Goal: Task Accomplishment & Management: Use online tool/utility

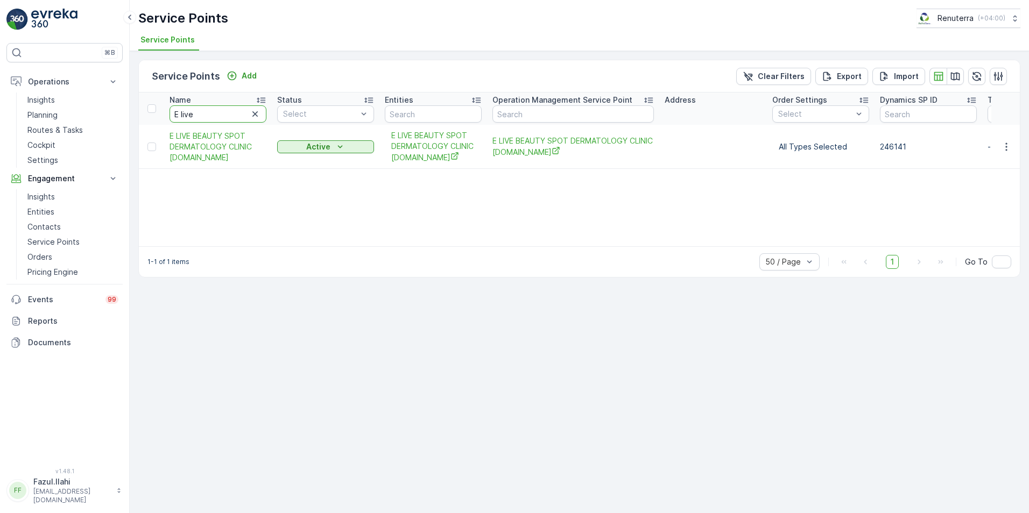
click at [211, 114] on input "E live" at bounding box center [217, 113] width 97 height 17
click at [221, 114] on input "E live" at bounding box center [217, 113] width 97 height 17
paste input "[PERSON_NAME] & METAL WASTE TRADING CO LL"
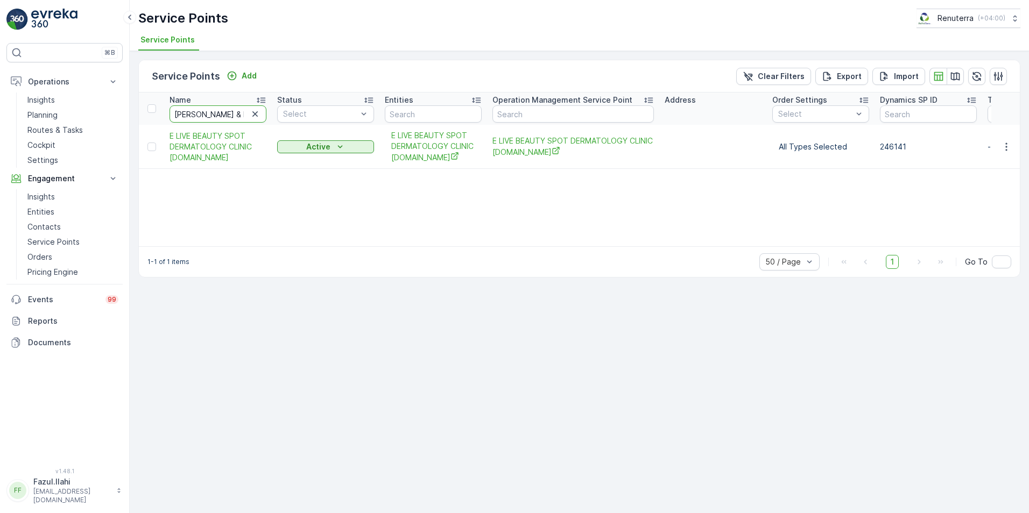
scroll to position [0, 173]
type input "[PERSON_NAME] & METAL WASTE TRADING CO LL"
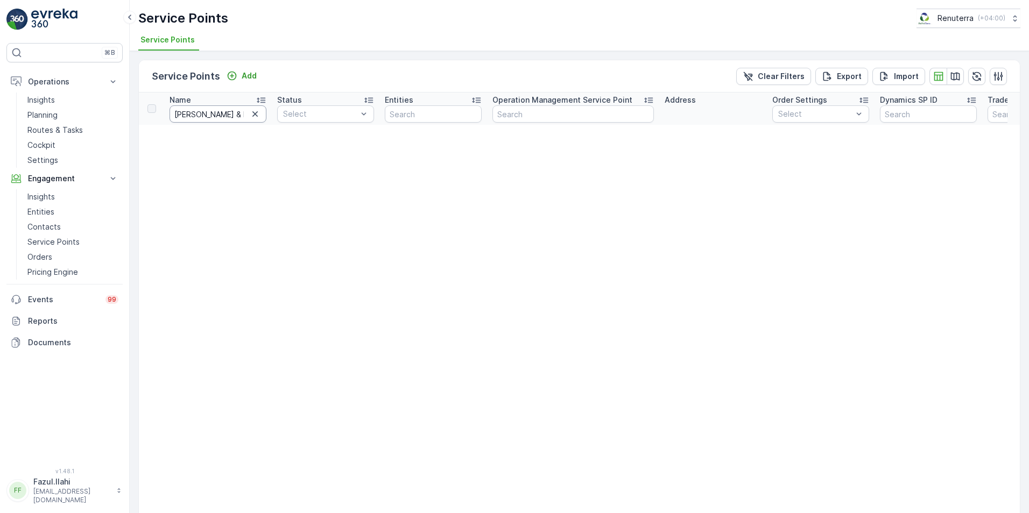
click at [217, 118] on input "[PERSON_NAME] & METAL WASTE TRADING CO LL" at bounding box center [217, 113] width 97 height 17
click at [217, 112] on input "[PERSON_NAME] & METAL WASTE TRADING CO LL" at bounding box center [217, 113] width 97 height 17
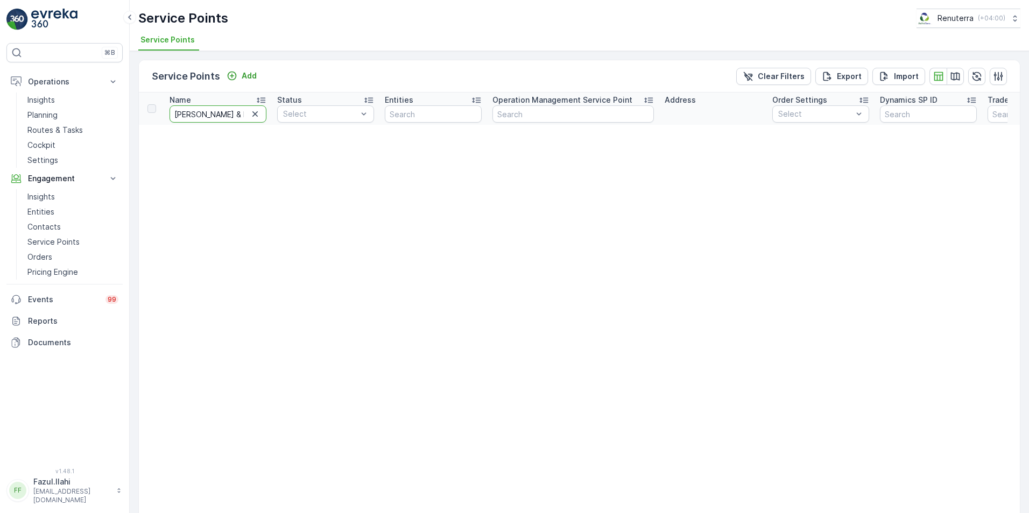
click at [197, 110] on input "[PERSON_NAME] & METAL WASTE TRADING CO LL" at bounding box center [217, 113] width 97 height 17
click at [216, 115] on input "[PERSON_NAME] & METAL WASTE TRADING CO LL" at bounding box center [217, 113] width 97 height 17
click at [210, 112] on input "[PERSON_NAME] & METAL WASTE TRADING CO LL" at bounding box center [217, 113] width 97 height 17
click at [246, 113] on input "[PERSON_NAME] & METAL WASTE TRADING CO LL" at bounding box center [217, 113] width 97 height 17
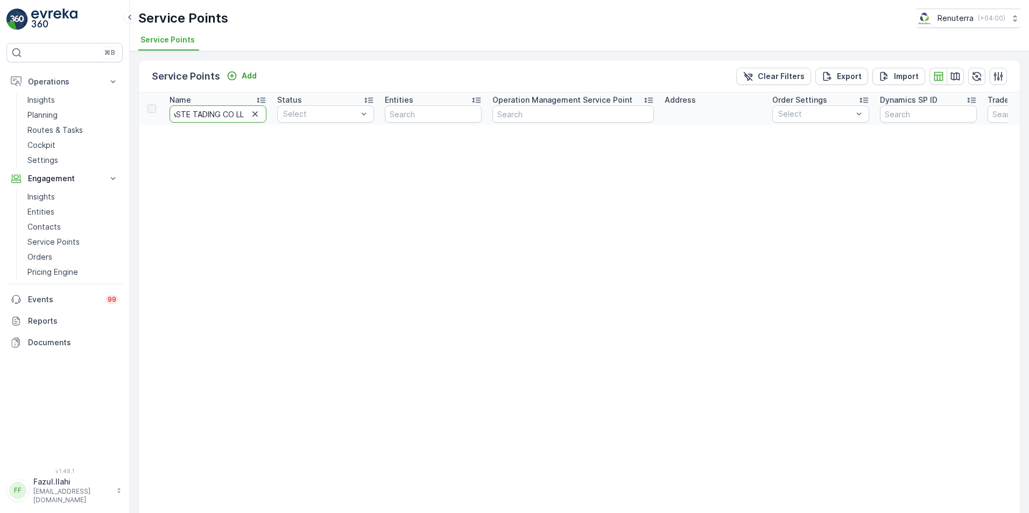
type input "[PERSON_NAME] & METAL WASTE ADING CO LL"
click at [236, 111] on input "[PERSON_NAME] & METAL WASTE ADING CO LL" at bounding box center [217, 113] width 97 height 17
type input "[PERSON_NAME]"
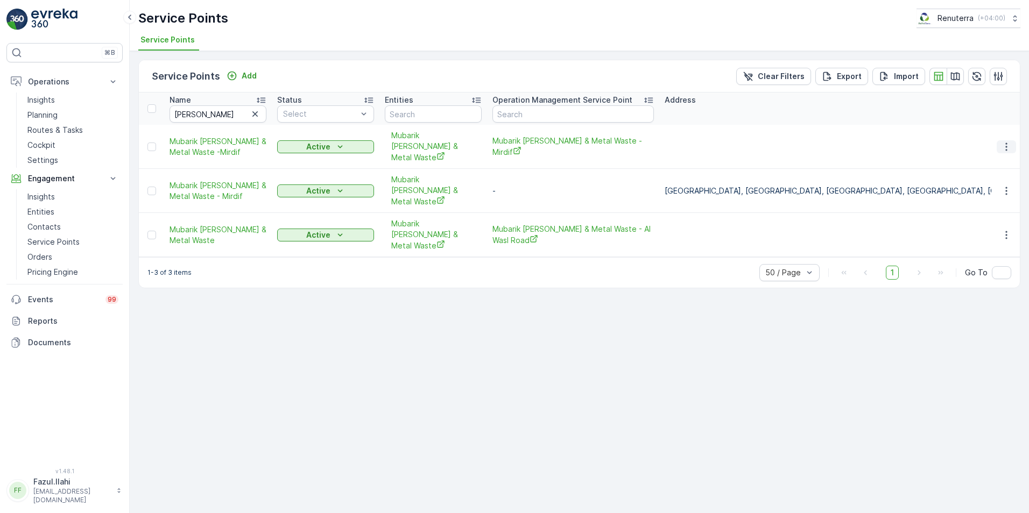
click at [1006, 141] on icon "button" at bounding box center [1006, 146] width 11 height 11
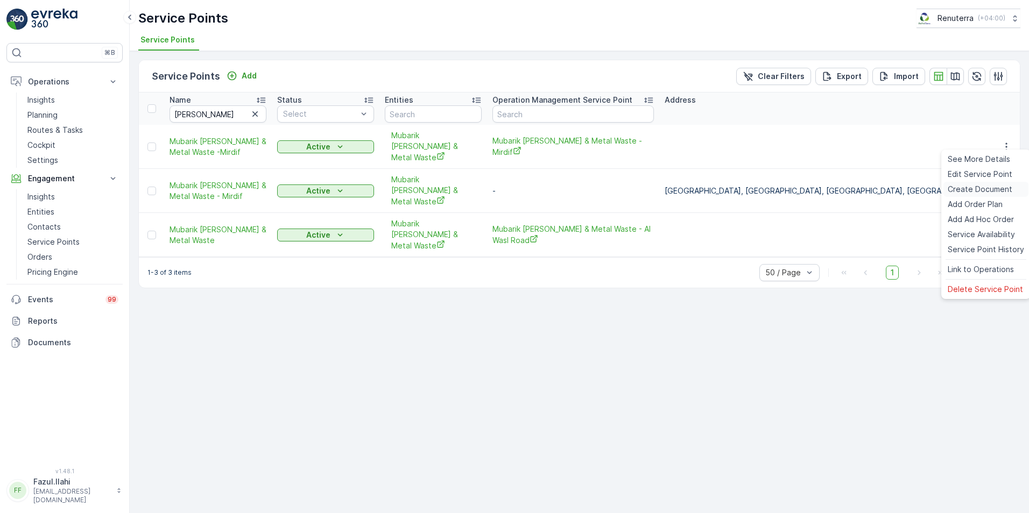
click at [965, 189] on span "Create Document" at bounding box center [979, 189] width 65 height 11
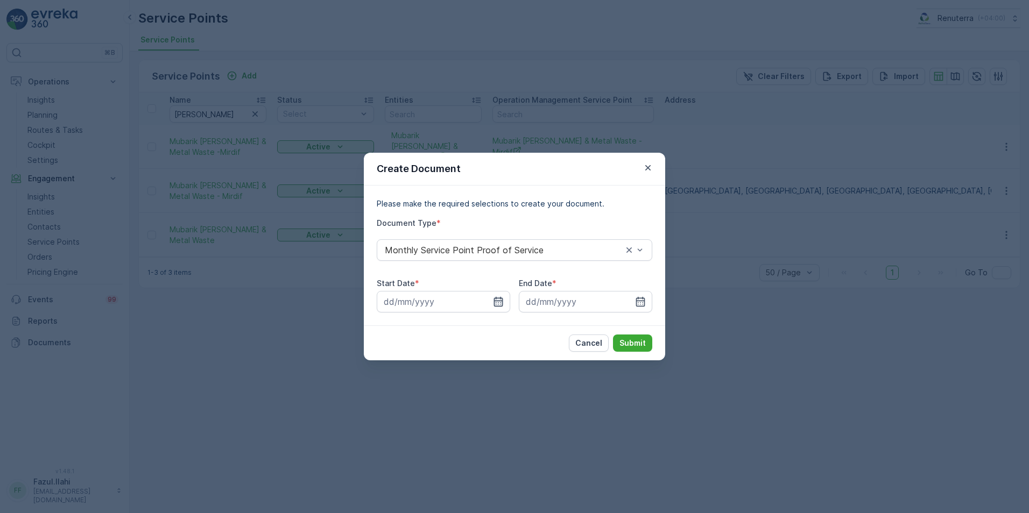
click at [501, 300] on icon "button" at bounding box center [498, 301] width 11 height 11
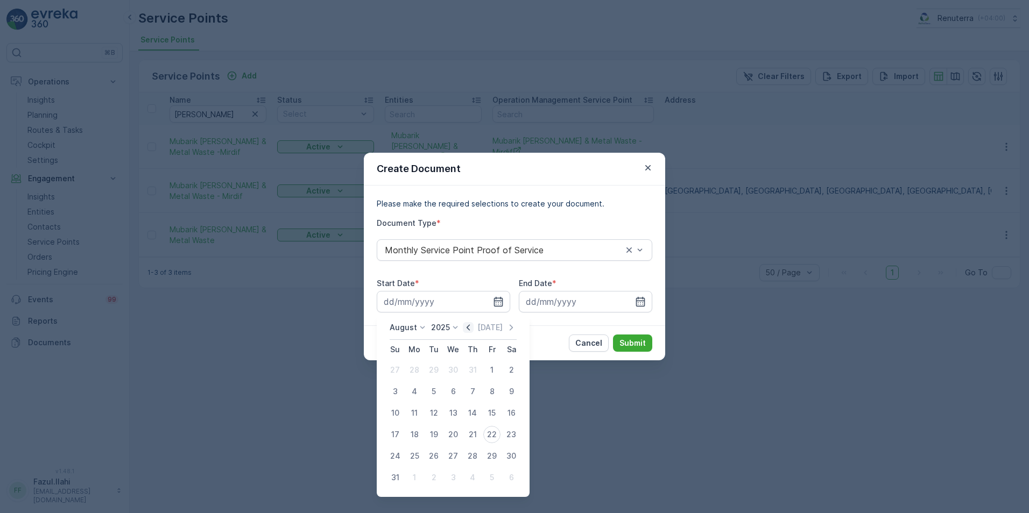
click at [471, 328] on icon "button" at bounding box center [468, 327] width 11 height 11
click at [430, 372] on div "1" at bounding box center [433, 370] width 17 height 17
type input "[DATE]"
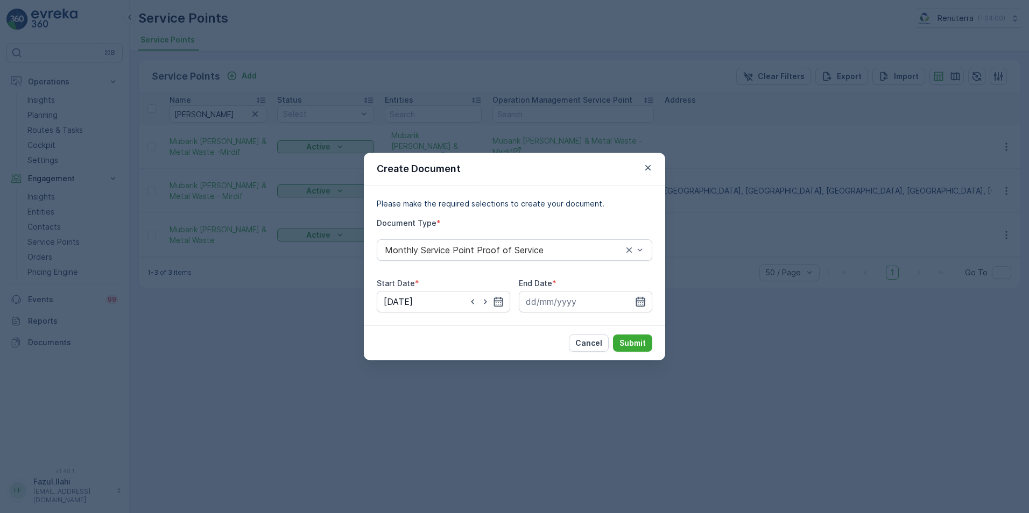
click at [643, 302] on icon "button" at bounding box center [640, 301] width 11 height 11
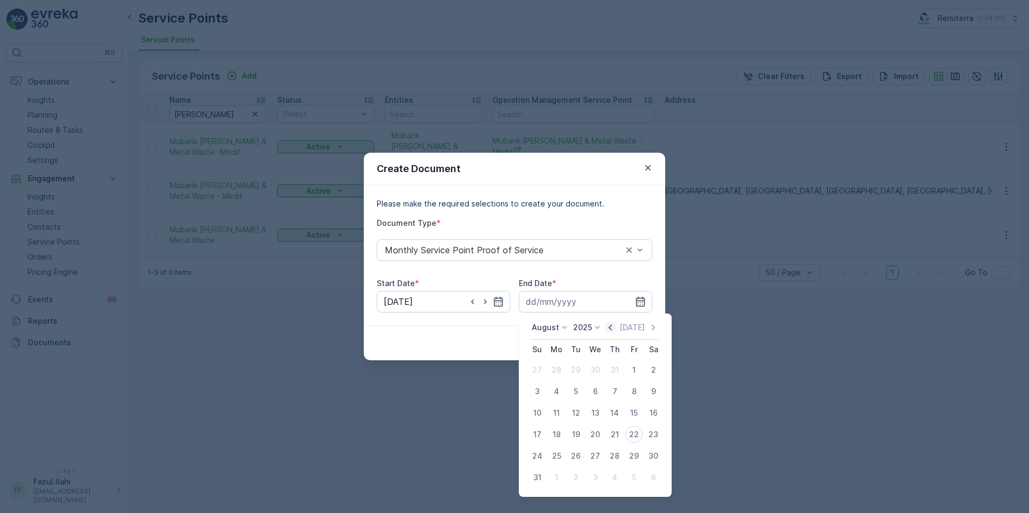
click at [615, 330] on icon "button" at bounding box center [610, 327] width 11 height 11
drag, startPoint x: 612, startPoint y: 455, endPoint x: 624, endPoint y: 440, distance: 19.3
click at [611, 454] on div "31" at bounding box center [614, 456] width 17 height 17
type input "[DATE]"
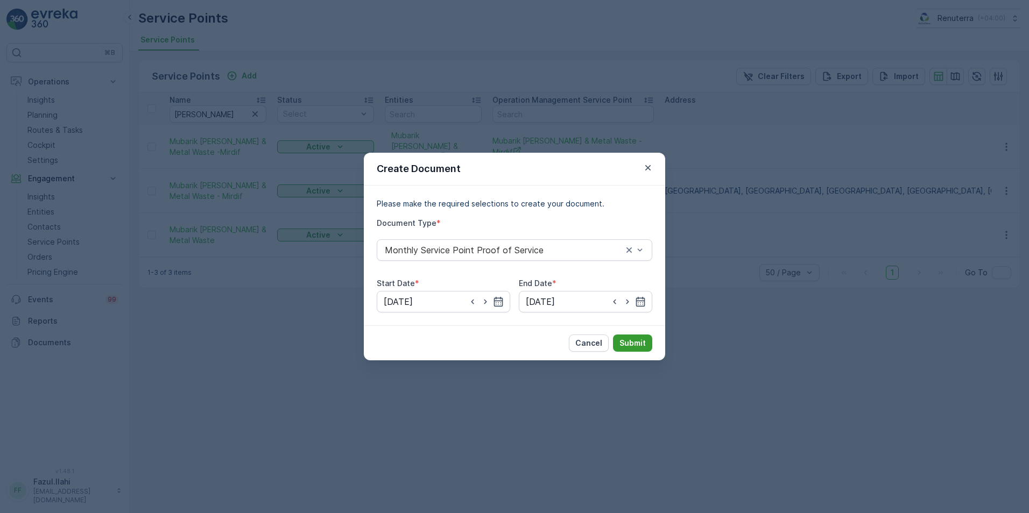
click at [645, 341] on p "Submit" at bounding box center [632, 343] width 26 height 11
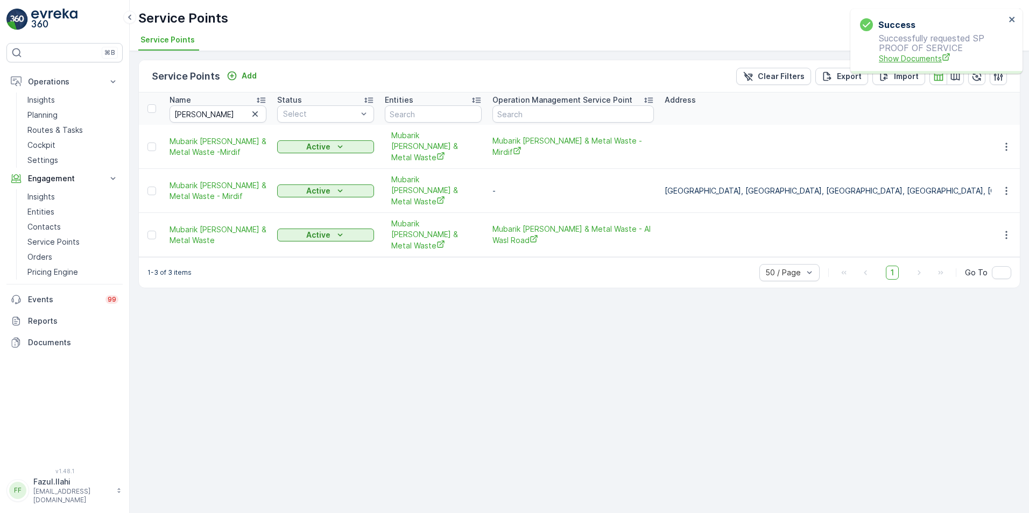
click at [913, 56] on span "Show Documents" at bounding box center [942, 58] width 126 height 11
click at [1006, 231] on icon "button" at bounding box center [1006, 235] width 2 height 8
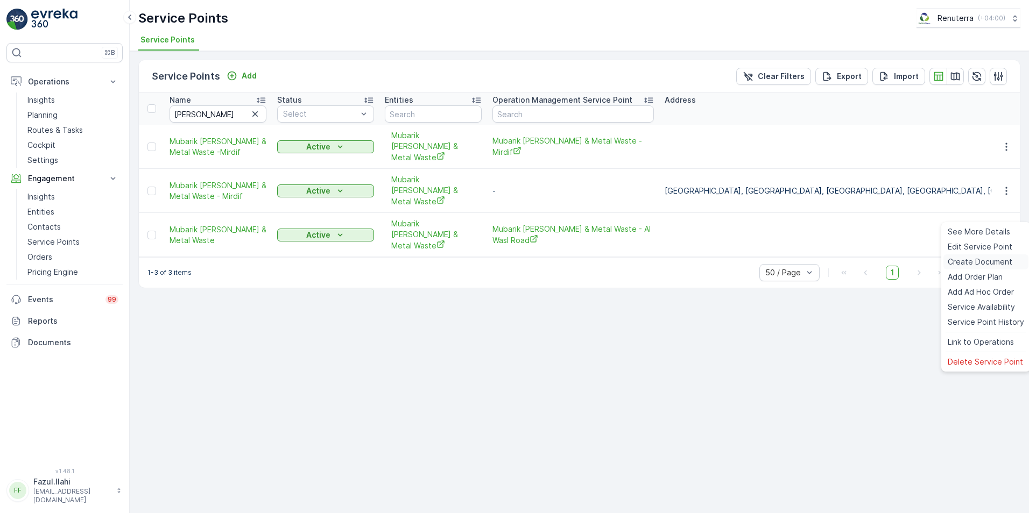
click at [975, 263] on span "Create Document" at bounding box center [979, 262] width 65 height 11
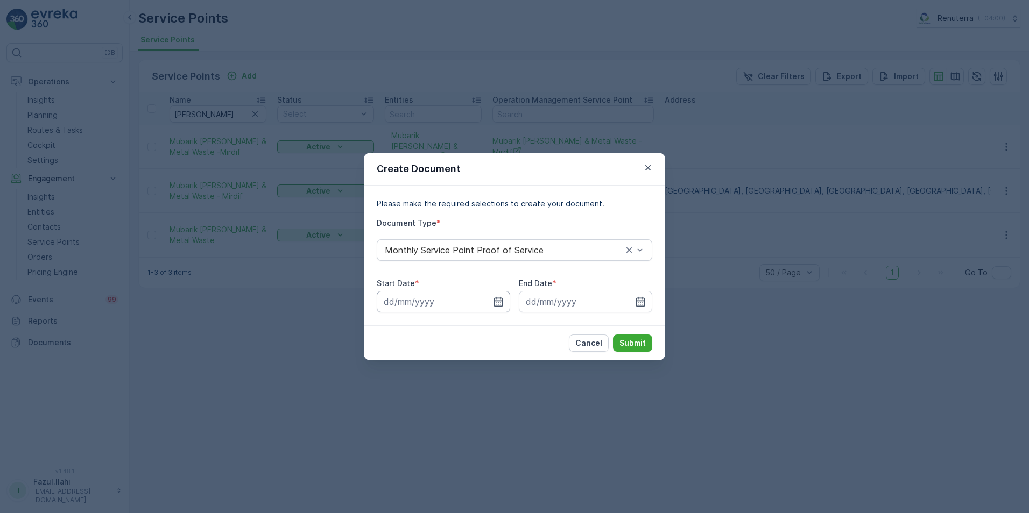
click at [505, 302] on input at bounding box center [443, 302] width 133 height 22
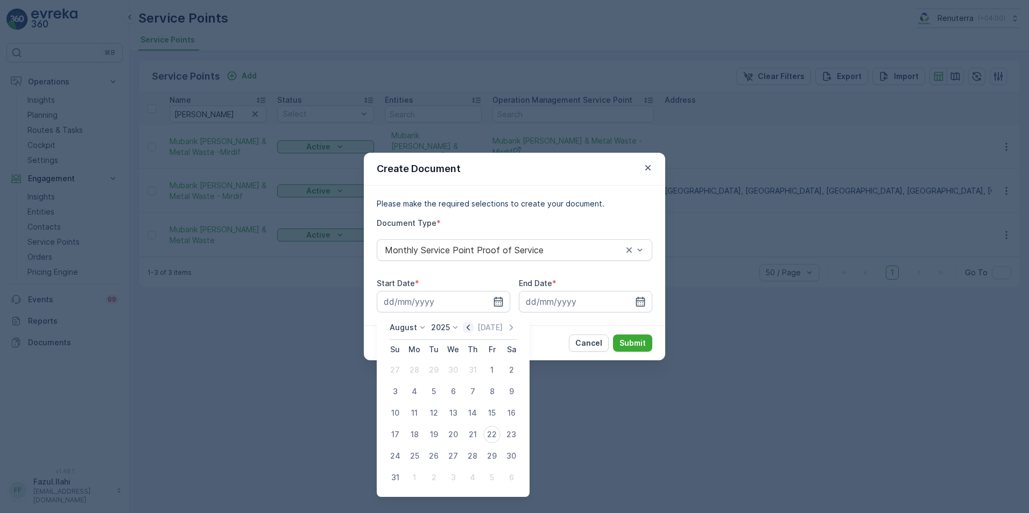
click at [473, 328] on icon "button" at bounding box center [468, 327] width 11 height 11
click at [516, 323] on div "[DATE] [DATE] Su Mo Tu We Th Fr Sa 29 30 1 2 3 4 5 6 7 8 9 10 11 12 13 14 15 16…" at bounding box center [453, 394] width 136 height 145
drag, startPoint x: 470, startPoint y: 328, endPoint x: 477, endPoint y: 328, distance: 7.0
click at [470, 328] on icon "button" at bounding box center [468, 327] width 11 height 11
click at [513, 329] on icon "button" at bounding box center [511, 327] width 11 height 11
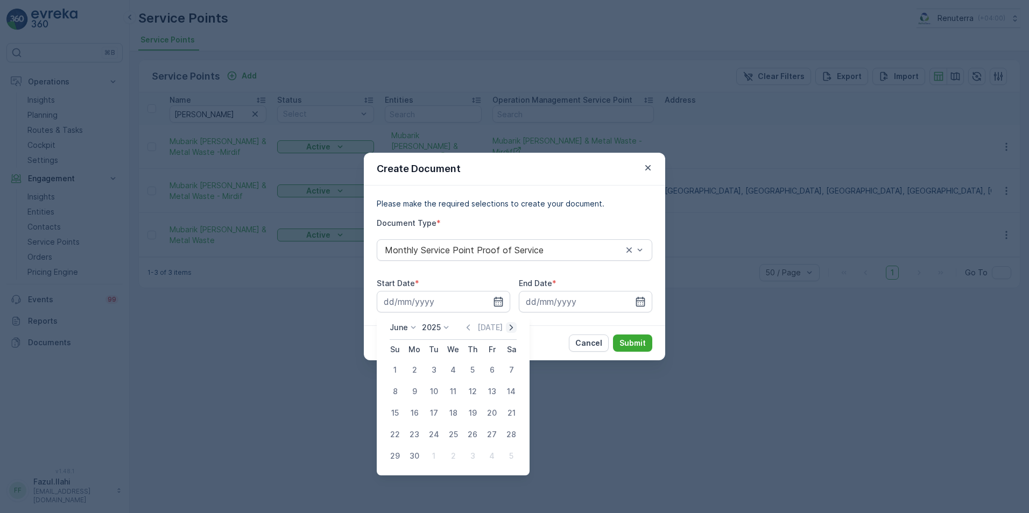
click at [513, 329] on icon "button" at bounding box center [511, 327] width 11 height 11
click at [489, 365] on div "1" at bounding box center [491, 370] width 17 height 17
type input "[DATE]"
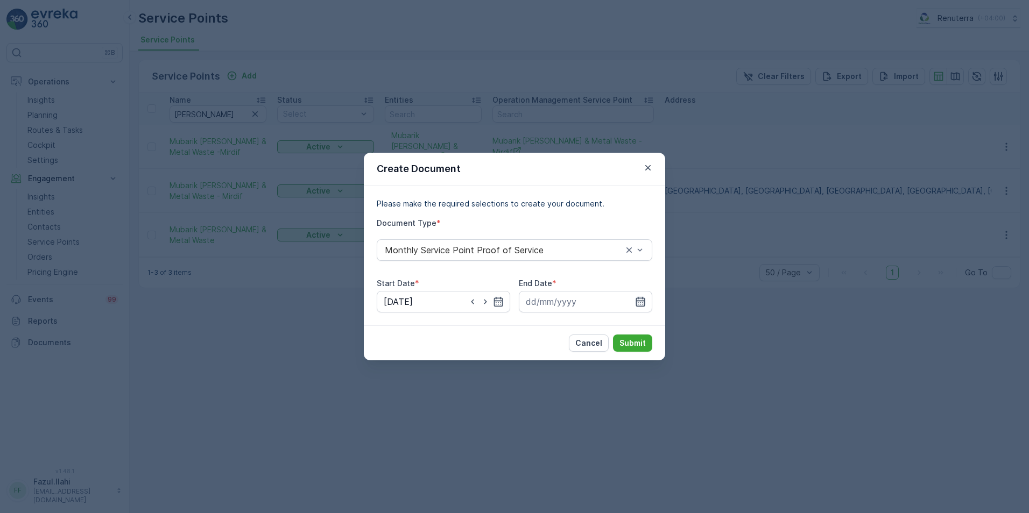
click at [640, 303] on icon "button" at bounding box center [640, 301] width 11 height 11
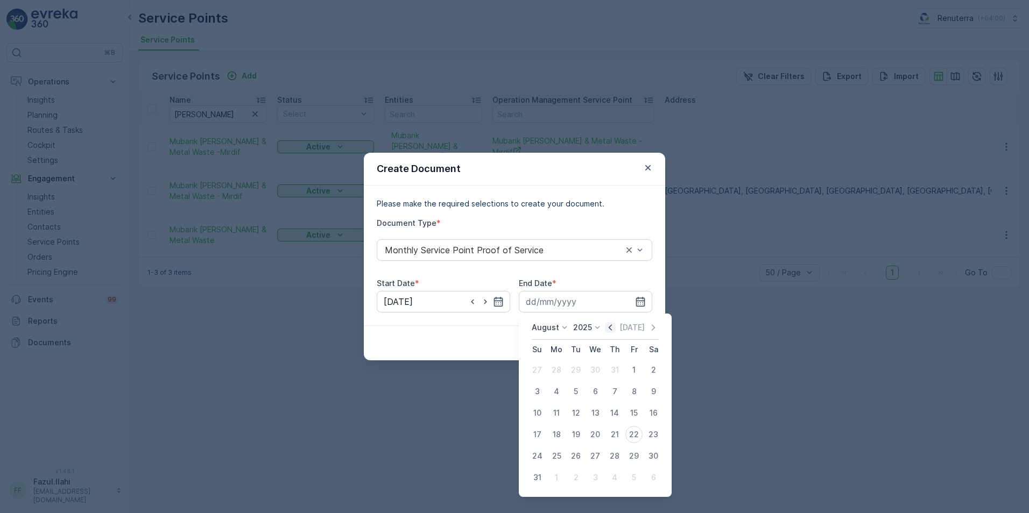
click at [614, 328] on icon "button" at bounding box center [610, 327] width 11 height 11
click at [656, 332] on icon "button" at bounding box center [653, 327] width 11 height 11
click at [536, 478] on div "31" at bounding box center [536, 477] width 17 height 17
type input "[DATE]"
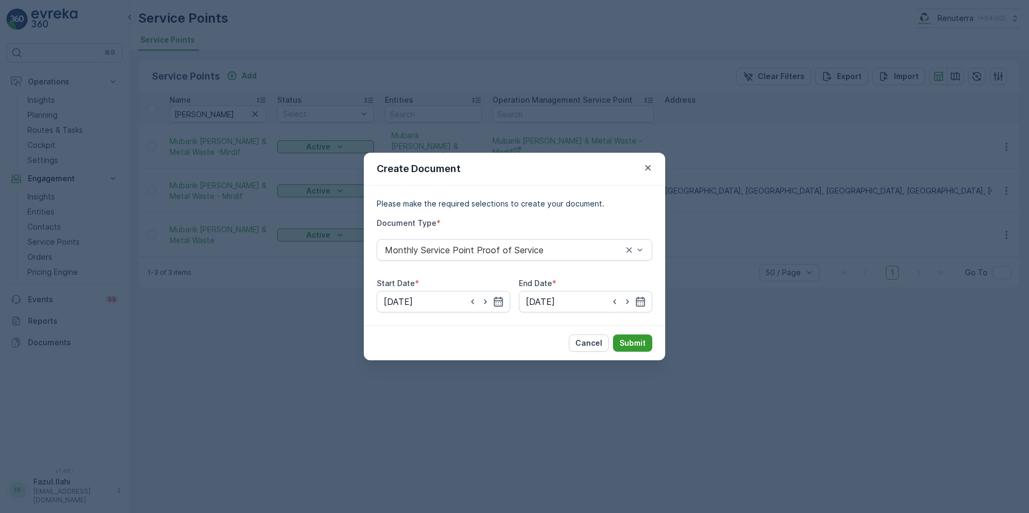
click at [647, 342] on button "Submit" at bounding box center [632, 343] width 39 height 17
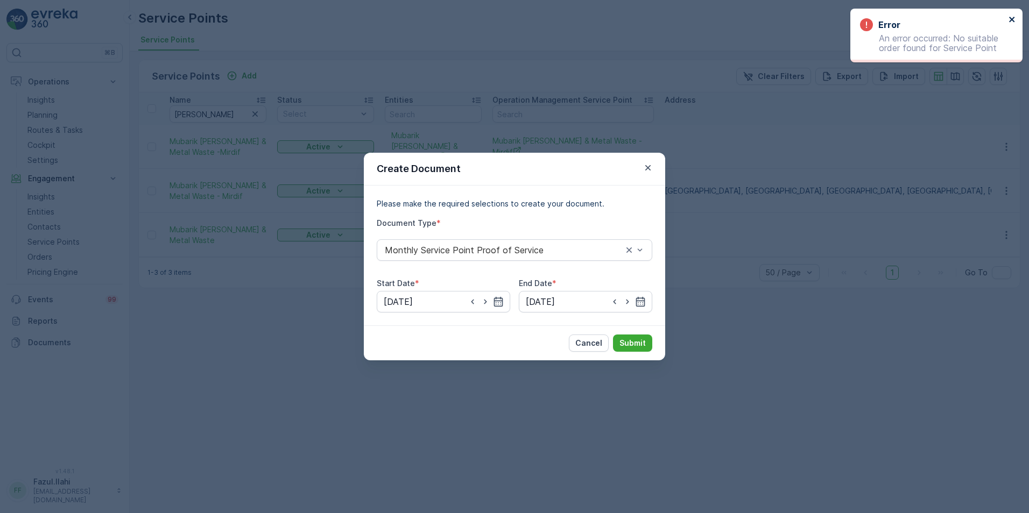
click at [1012, 17] on icon "close" at bounding box center [1012, 19] width 8 height 9
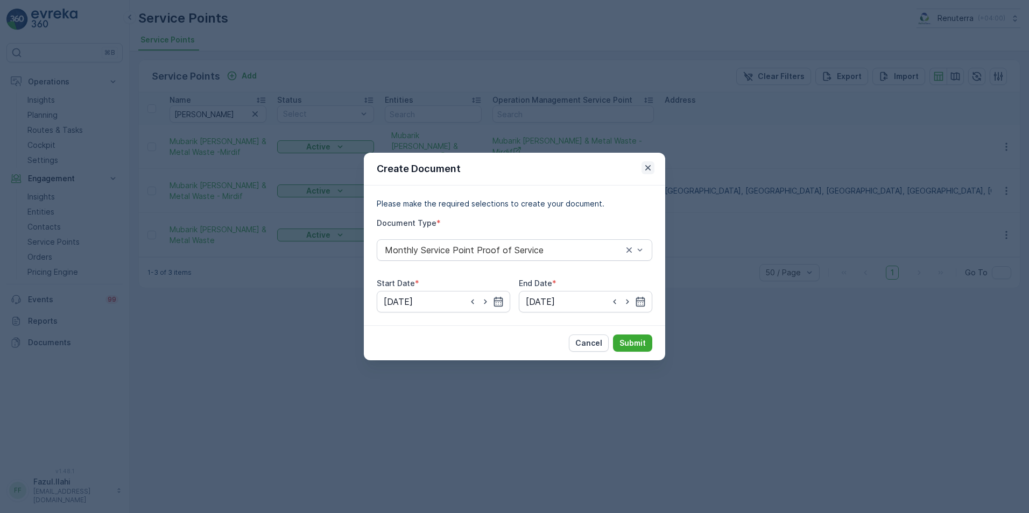
click at [650, 171] on icon "button" at bounding box center [647, 167] width 11 height 11
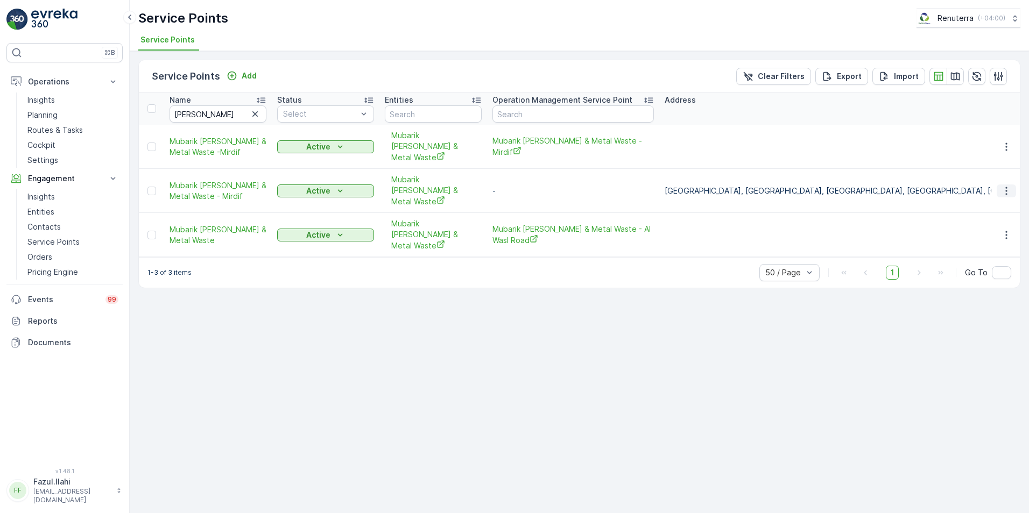
click at [1004, 186] on icon "button" at bounding box center [1006, 191] width 11 height 11
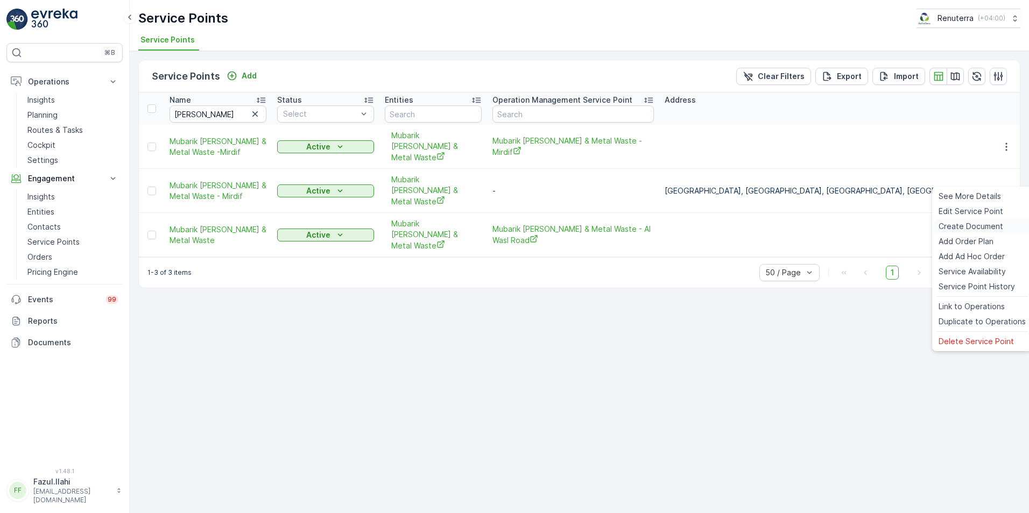
click at [953, 225] on span "Create Document" at bounding box center [970, 226] width 65 height 11
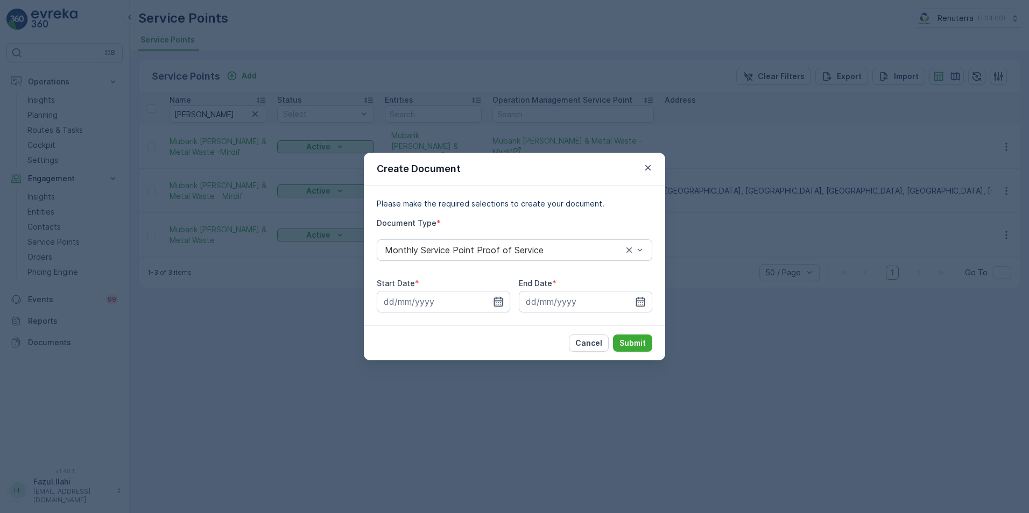
click at [500, 298] on icon "button" at bounding box center [498, 302] width 9 height 10
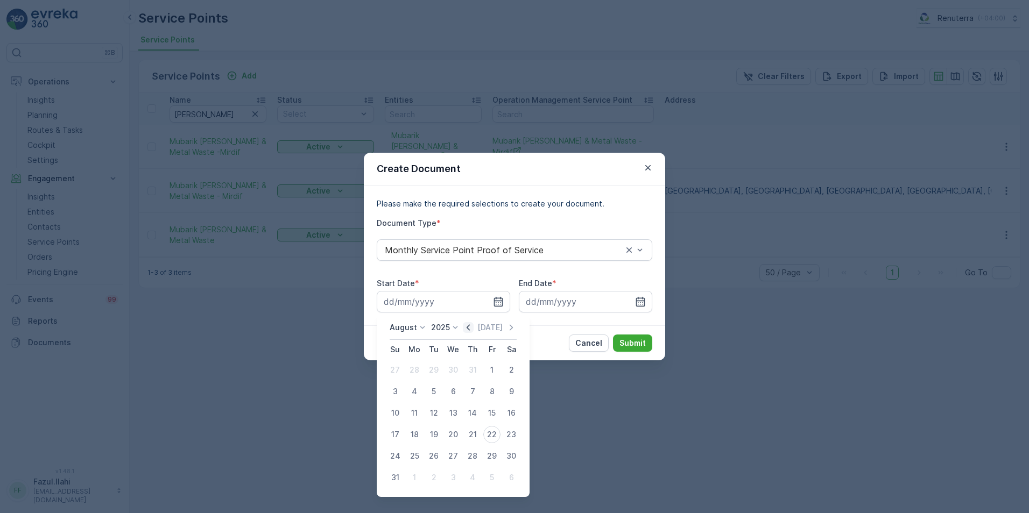
click at [470, 326] on icon "button" at bounding box center [468, 327] width 11 height 11
click at [512, 325] on icon "button" at bounding box center [511, 327] width 11 height 11
click at [496, 367] on div "1" at bounding box center [491, 370] width 17 height 17
type input "[DATE]"
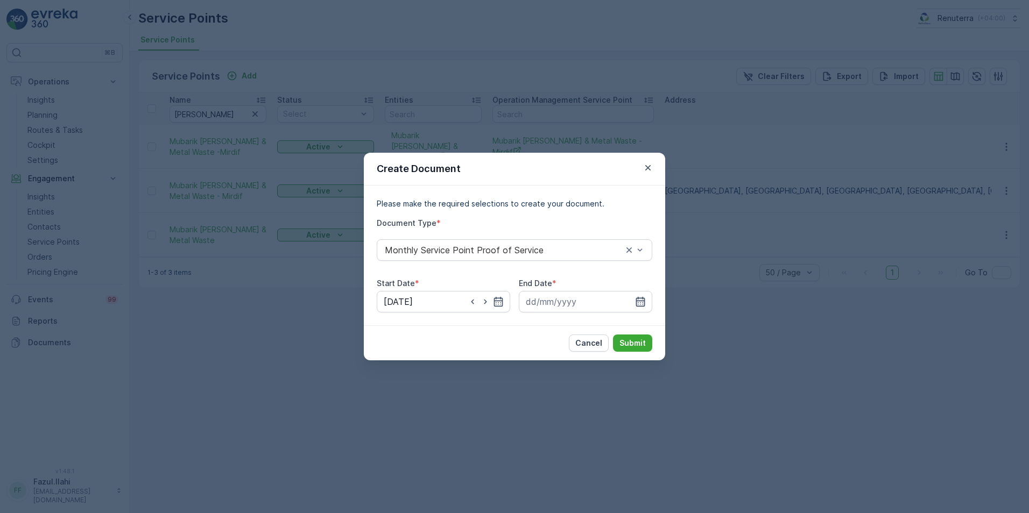
click at [642, 302] on icon "button" at bounding box center [640, 301] width 11 height 11
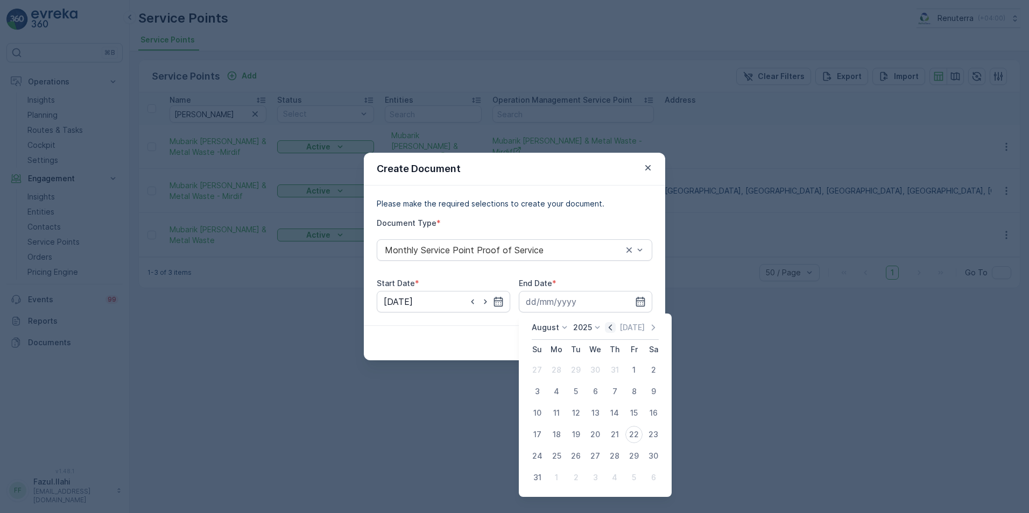
click at [611, 325] on icon "button" at bounding box center [610, 327] width 11 height 11
click at [610, 455] on div "31" at bounding box center [614, 456] width 17 height 17
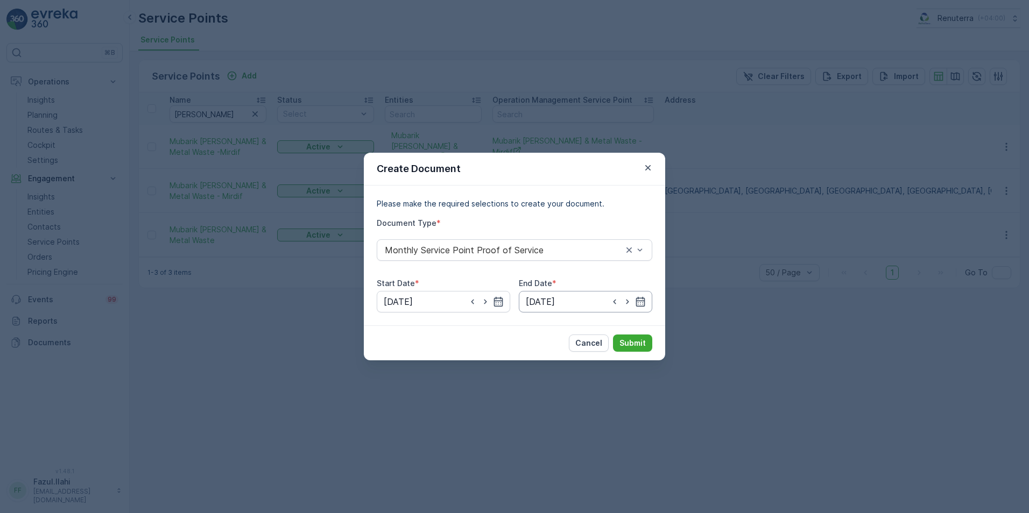
click at [646, 297] on input "[DATE]" at bounding box center [585, 302] width 133 height 22
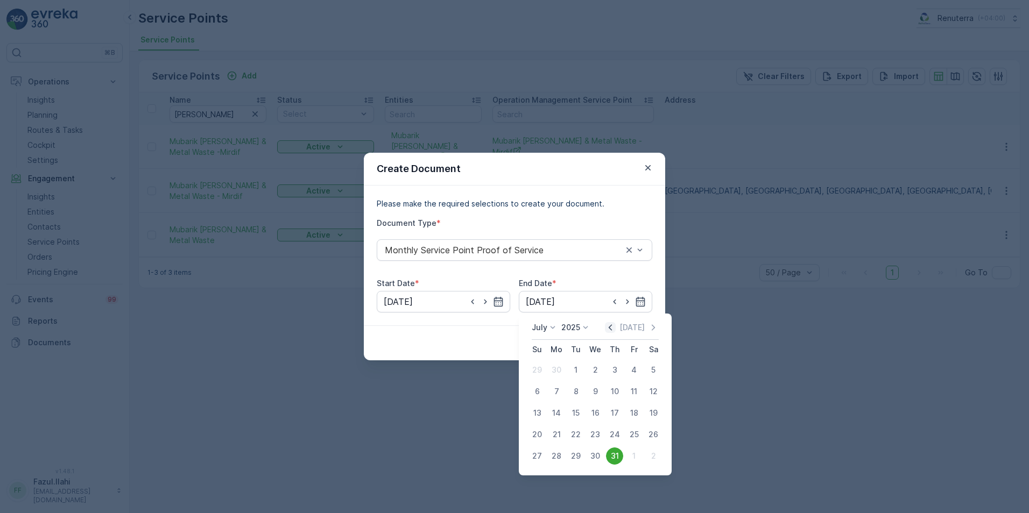
click at [615, 327] on icon "button" at bounding box center [610, 327] width 11 height 11
click at [653, 326] on icon "button" at bounding box center [653, 327] width 3 height 6
click at [622, 326] on icon "button" at bounding box center [622, 327] width 11 height 11
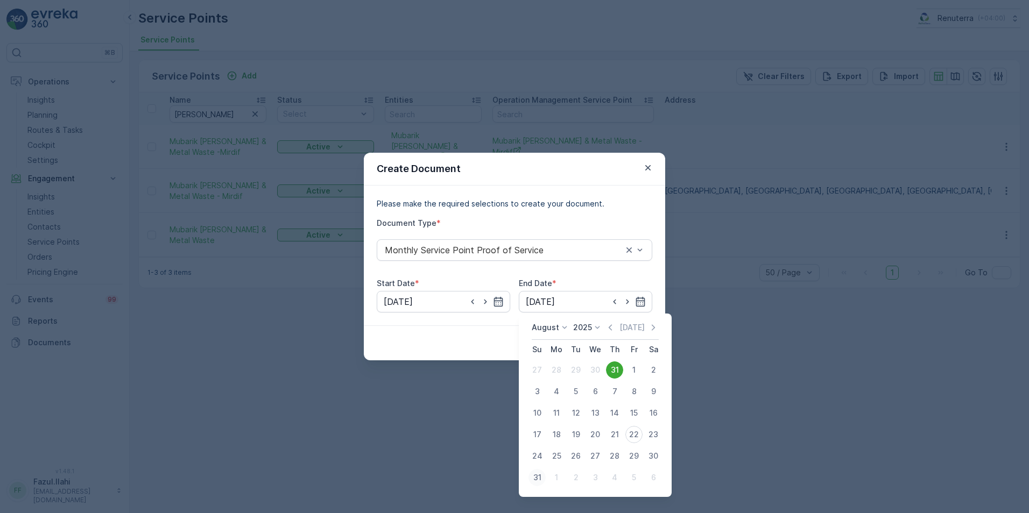
click at [531, 475] on div "31" at bounding box center [536, 477] width 17 height 17
type input "[DATE]"
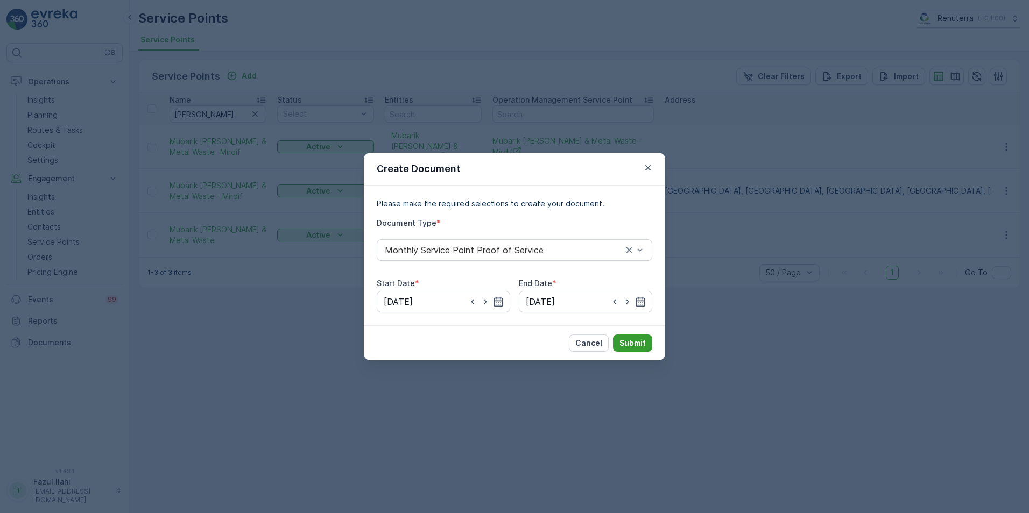
click at [629, 339] on p "Submit" at bounding box center [632, 343] width 26 height 11
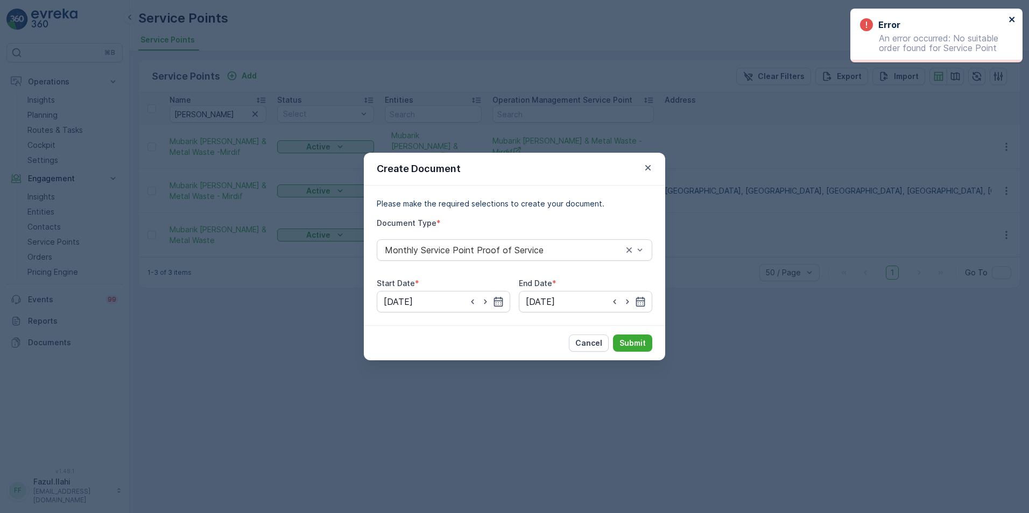
click at [1013, 18] on icon "close" at bounding box center [1011, 19] width 5 height 5
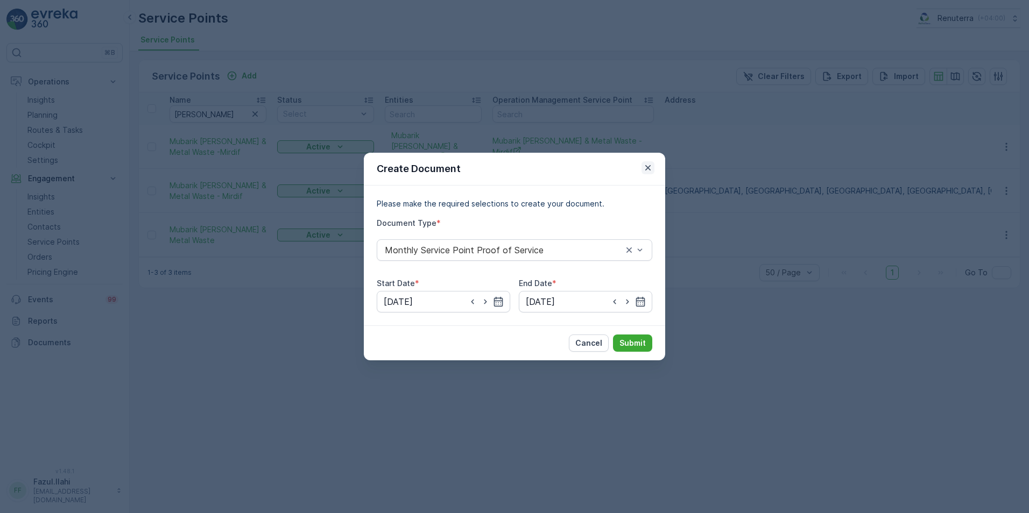
click at [647, 170] on icon "button" at bounding box center [647, 167] width 11 height 11
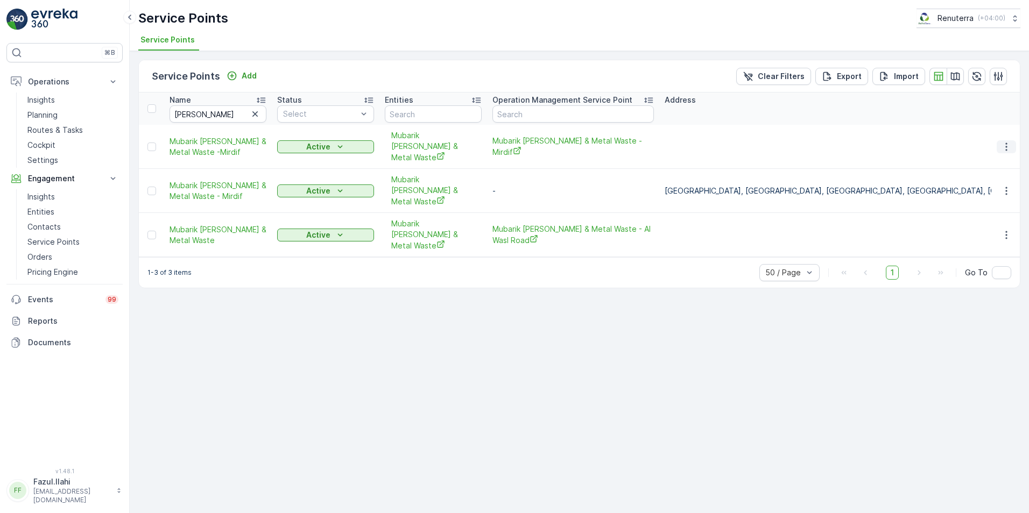
click at [1009, 141] on icon "button" at bounding box center [1006, 146] width 11 height 11
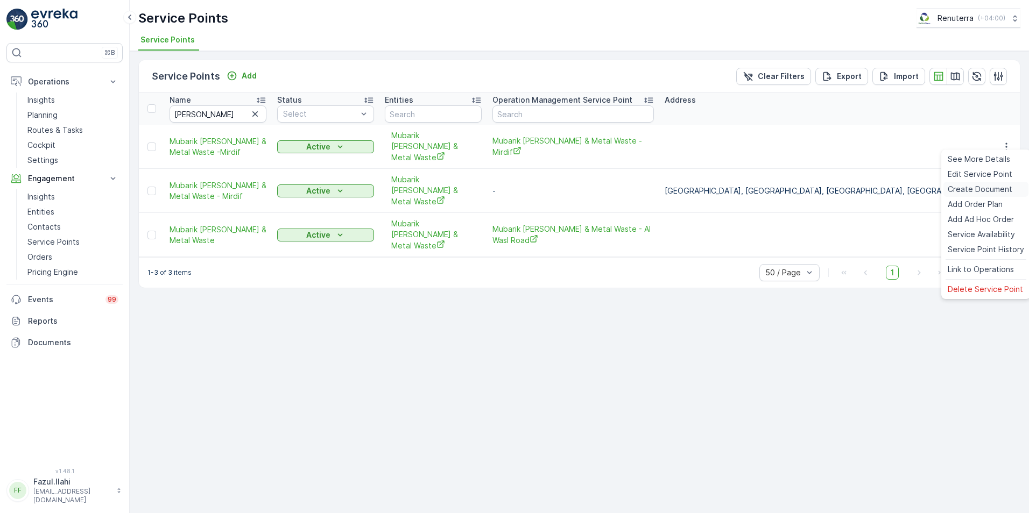
click at [969, 189] on span "Create Document" at bounding box center [979, 189] width 65 height 11
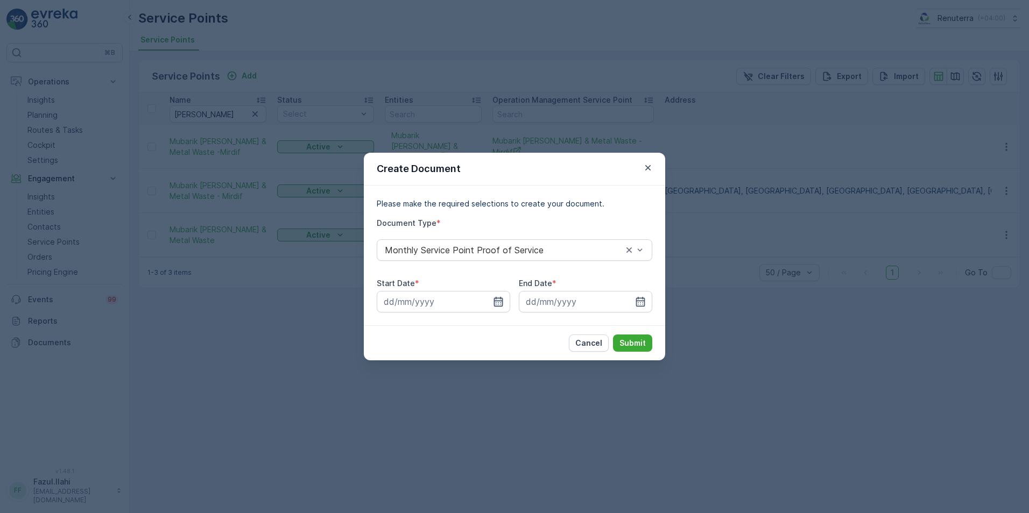
click at [499, 301] on icon "button" at bounding box center [498, 302] width 9 height 10
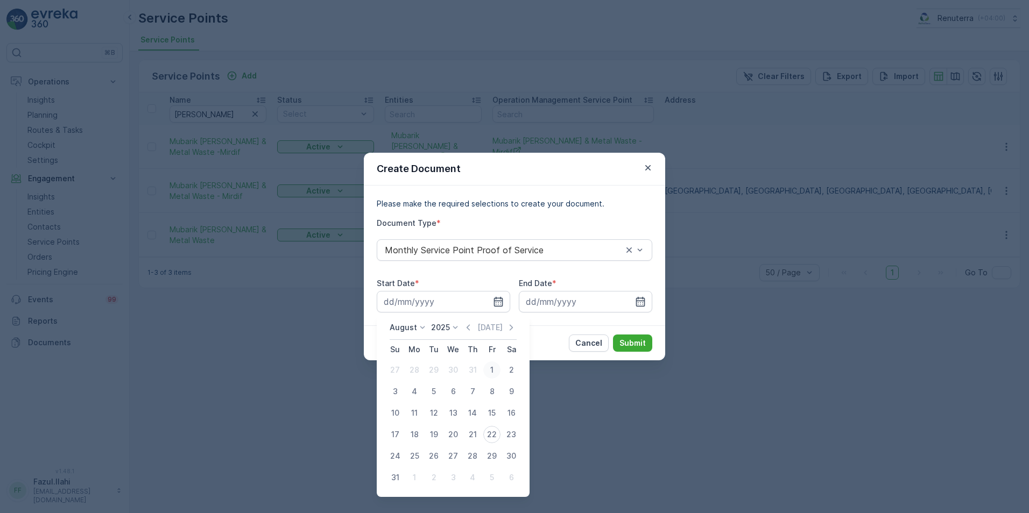
click at [483, 371] on div "1" at bounding box center [491, 370] width 17 height 17
type input "[DATE]"
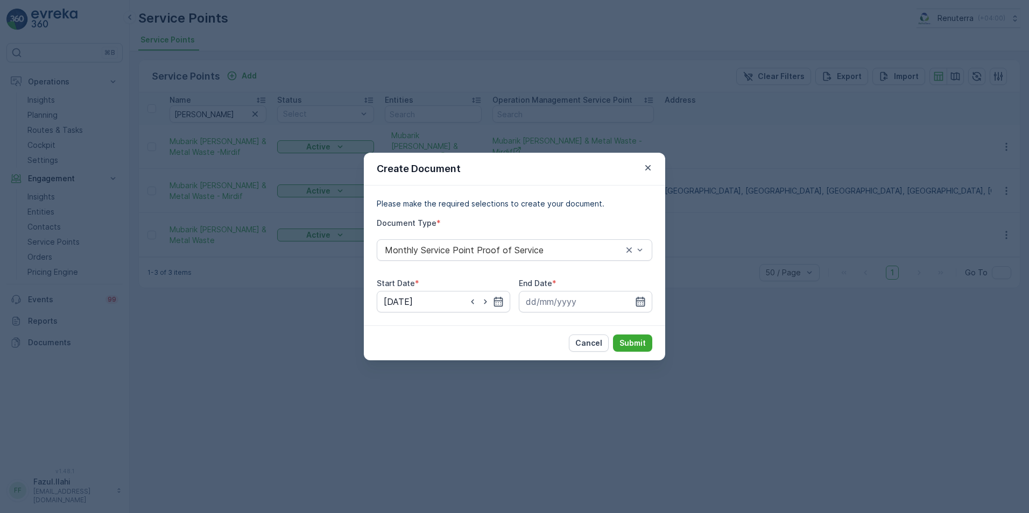
click at [640, 304] on icon "button" at bounding box center [640, 301] width 11 height 11
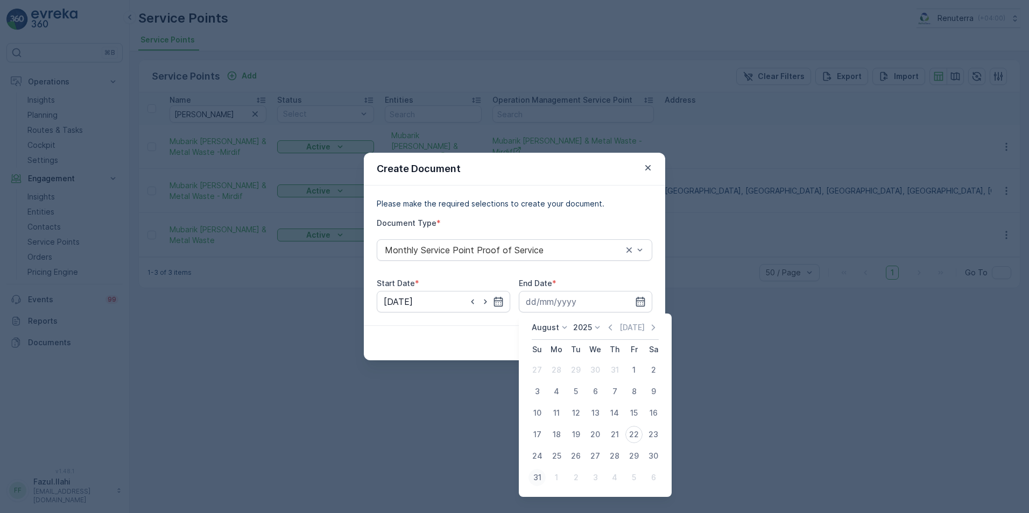
click at [540, 476] on div "31" at bounding box center [536, 477] width 17 height 17
type input "[DATE]"
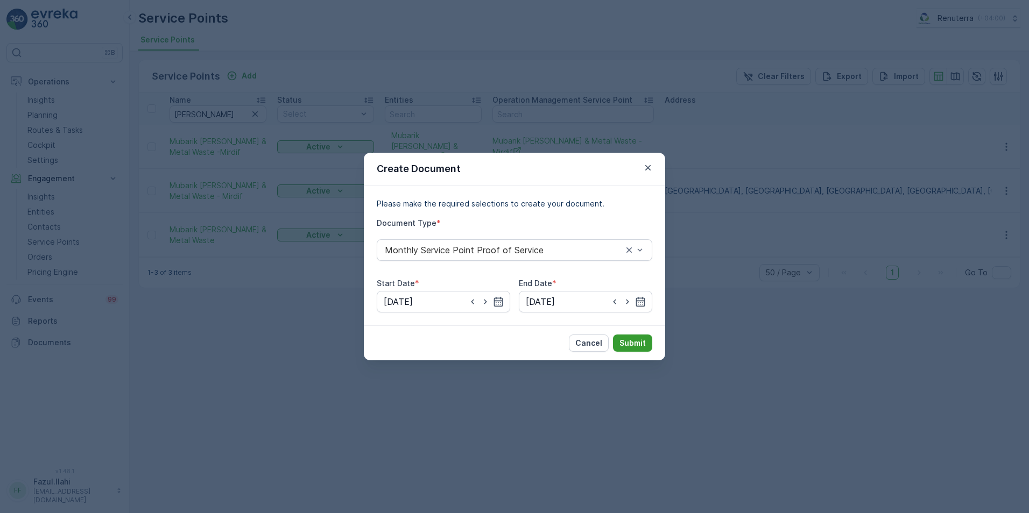
click at [645, 344] on p "Submit" at bounding box center [632, 343] width 26 height 11
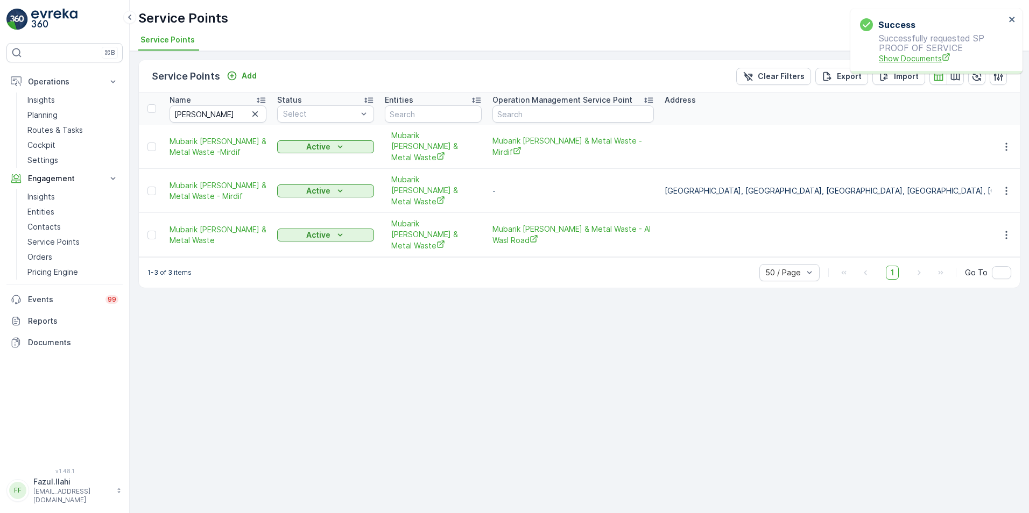
click at [924, 63] on span "Show Documents" at bounding box center [942, 58] width 126 height 11
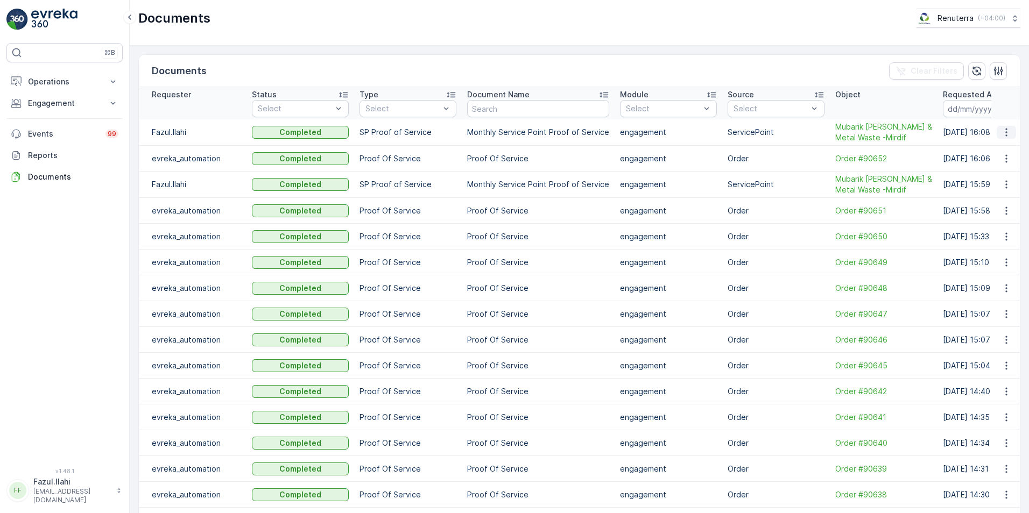
click at [1005, 137] on icon "button" at bounding box center [1006, 132] width 11 height 11
click at [996, 159] on span "See Details" at bounding box center [1002, 153] width 41 height 11
